Goal: Transaction & Acquisition: Purchase product/service

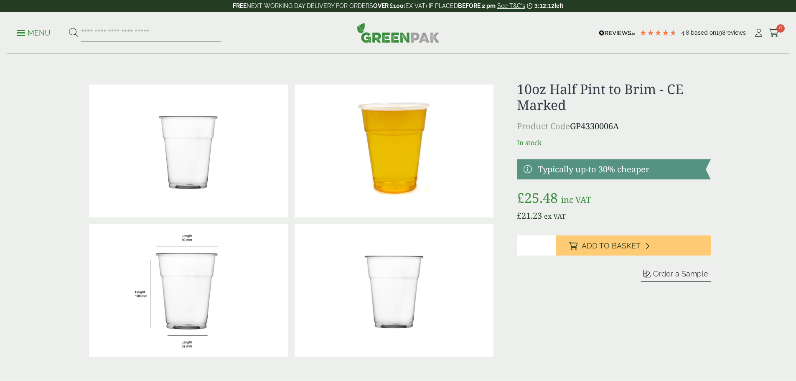
click at [23, 32] on span at bounding box center [21, 32] width 8 height 1
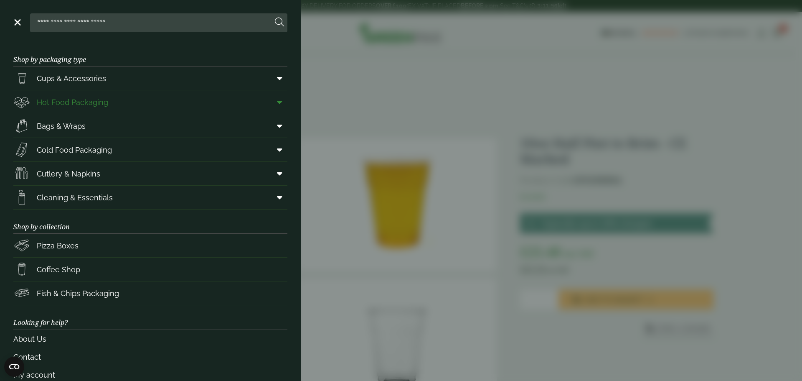
click at [277, 103] on icon at bounding box center [279, 102] width 5 height 8
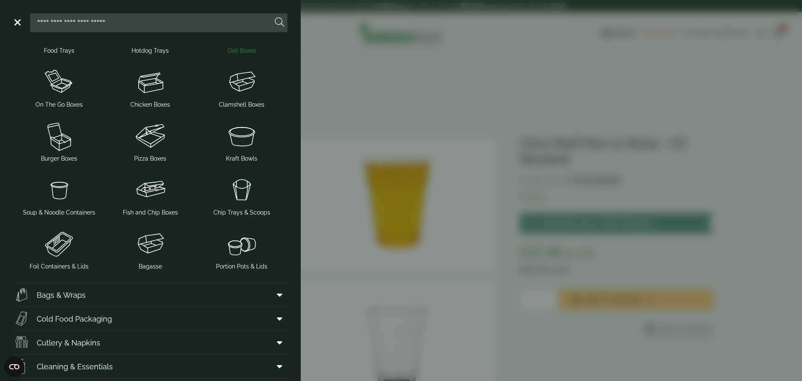
scroll to position [125, 0]
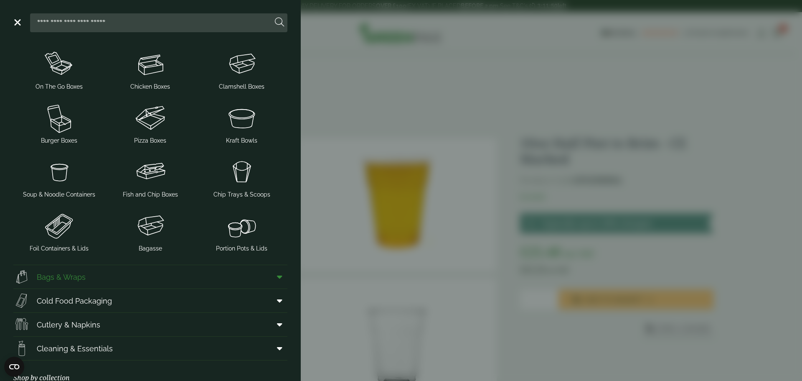
click at [277, 276] on icon at bounding box center [279, 276] width 5 height 8
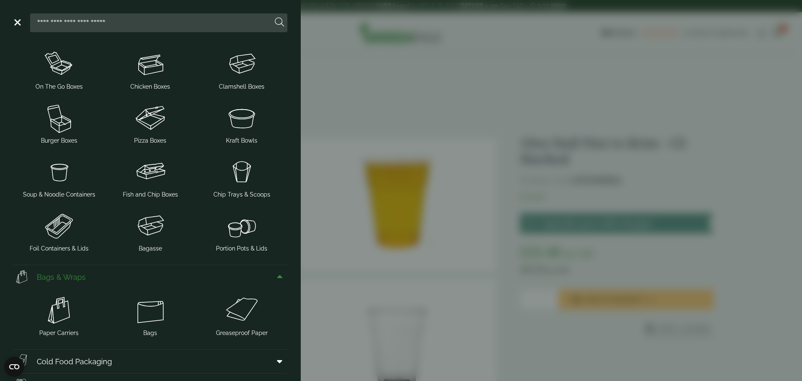
scroll to position [251, 0]
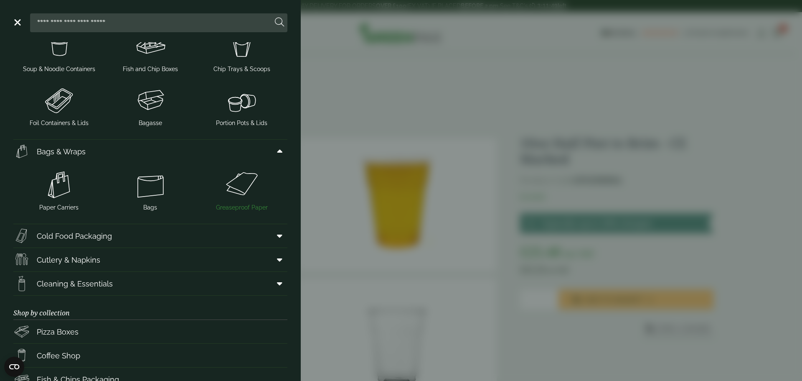
click at [229, 190] on img at bounding box center [241, 184] width 85 height 33
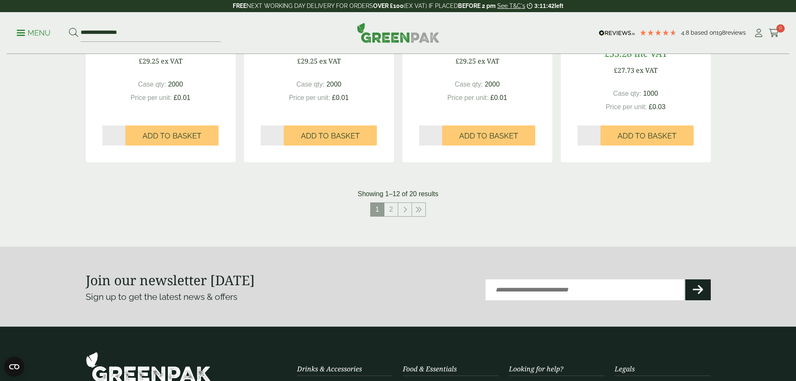
scroll to position [877, 0]
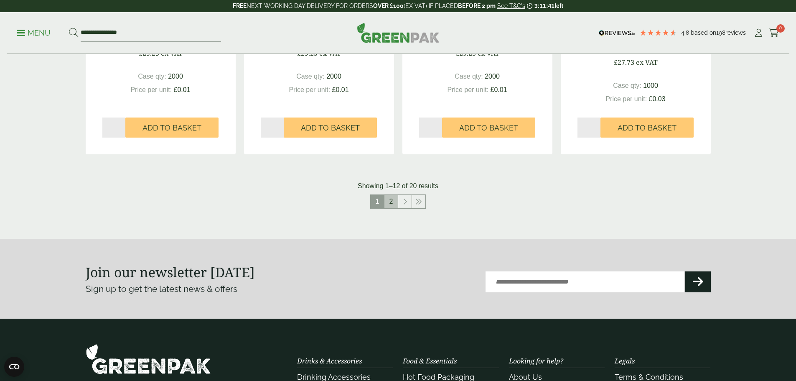
click at [390, 201] on link "2" at bounding box center [390, 201] width 13 height 13
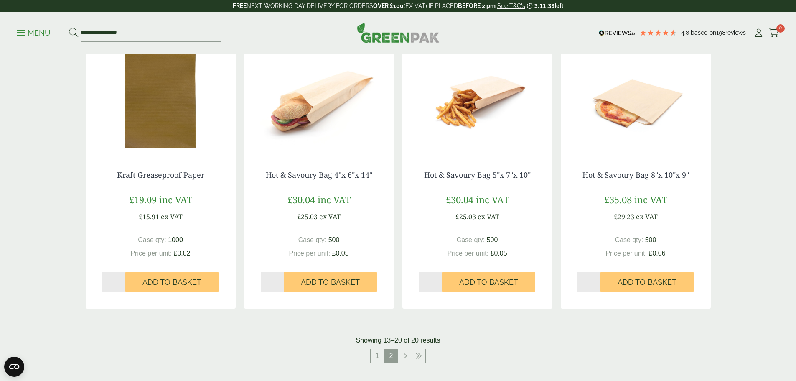
scroll to position [461, 0]
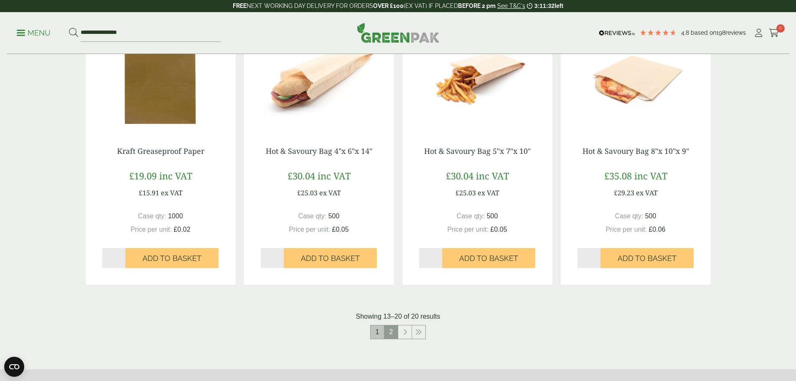
click at [374, 333] on link "1" at bounding box center [377, 331] width 13 height 13
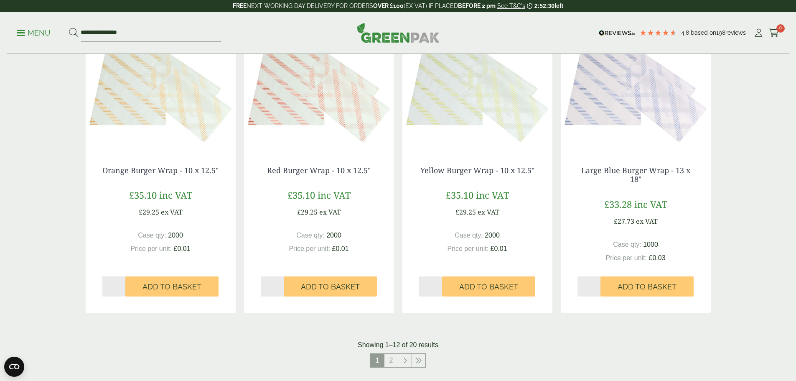
scroll to position [586, 0]
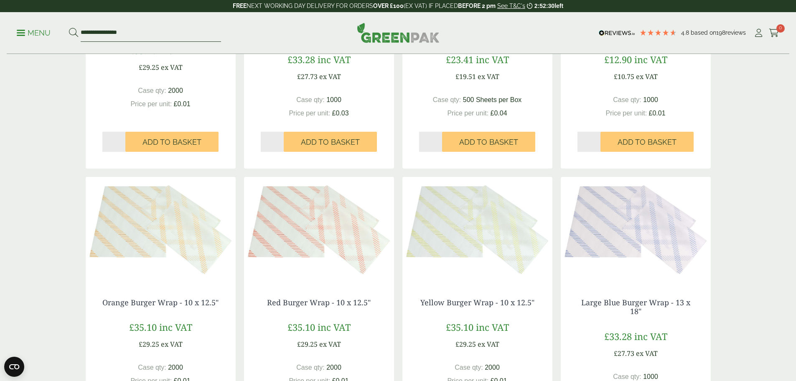
click at [149, 33] on input "**********" at bounding box center [151, 33] width 140 height 18
drag, startPoint x: 64, startPoint y: 34, endPoint x: 46, endPoint y: 35, distance: 18.4
click at [46, 34] on ul "**********" at bounding box center [119, 33] width 204 height 18
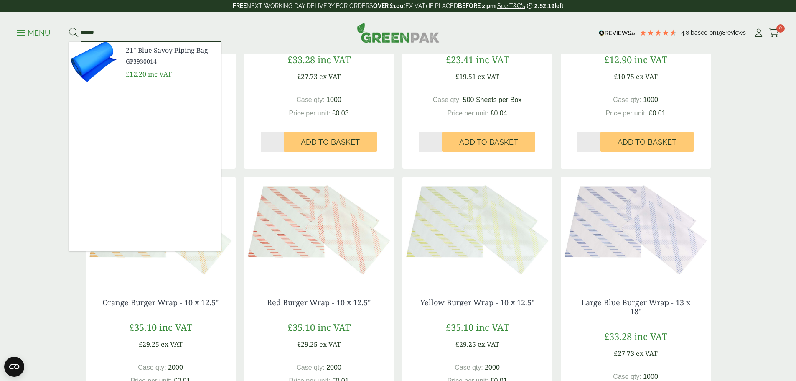
type input "******"
click at [116, 57] on img at bounding box center [94, 62] width 50 height 40
